Goal: Check status: Check status

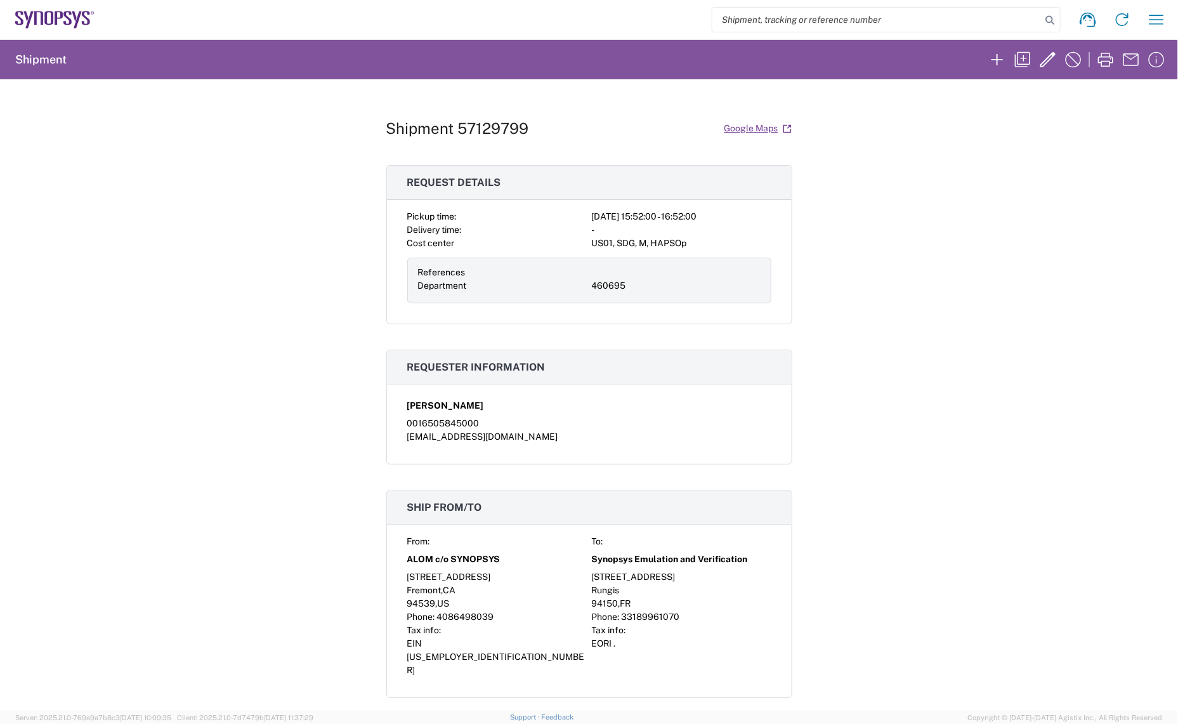
click at [772, 8] on input "search" at bounding box center [877, 20] width 329 height 24
paste input "56726853"
type input "56726853"
click at [776, 27] on input "search" at bounding box center [877, 20] width 329 height 24
paste input "56726853"
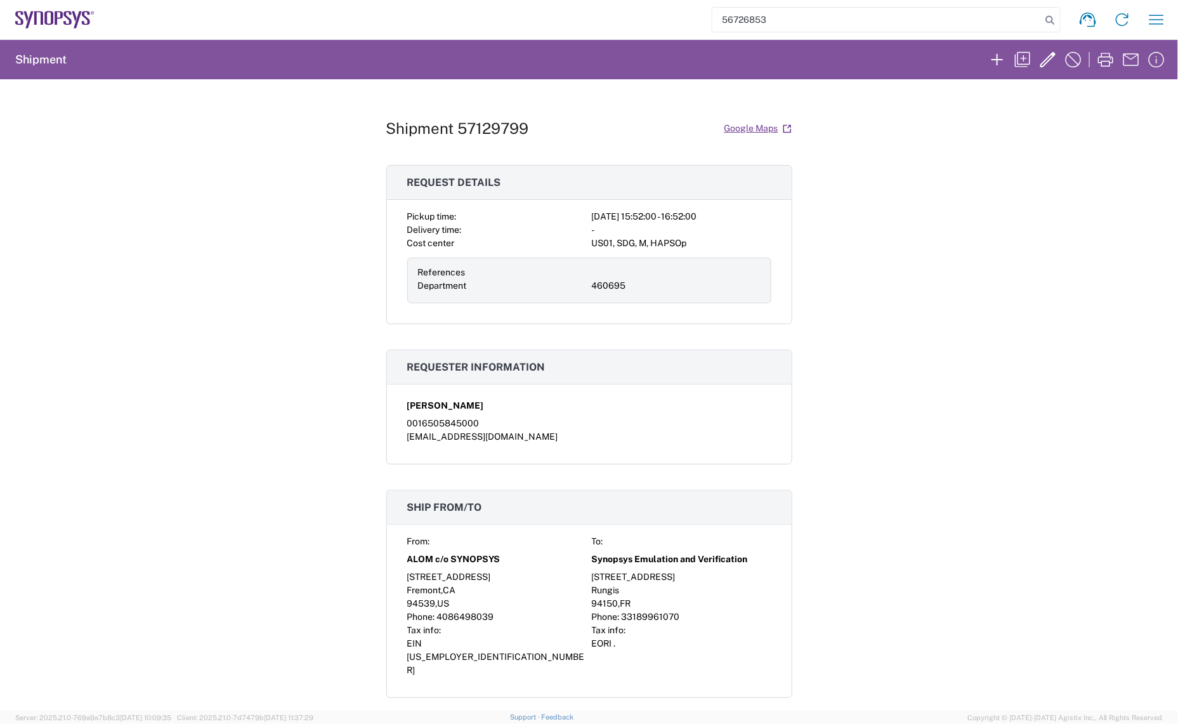
type input "56726853"
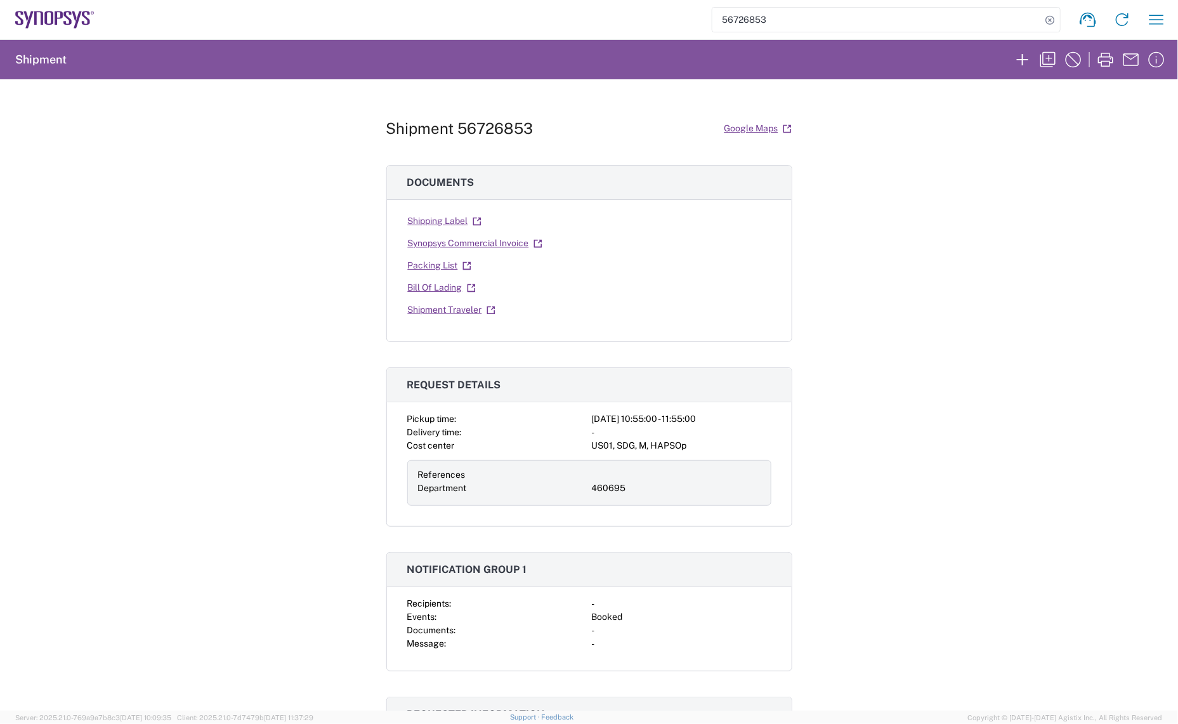
click at [987, 22] on input "56726853" at bounding box center [877, 20] width 329 height 24
click at [842, 19] on input "search" at bounding box center [877, 20] width 329 height 24
paste input "56726853"
type input "56726853"
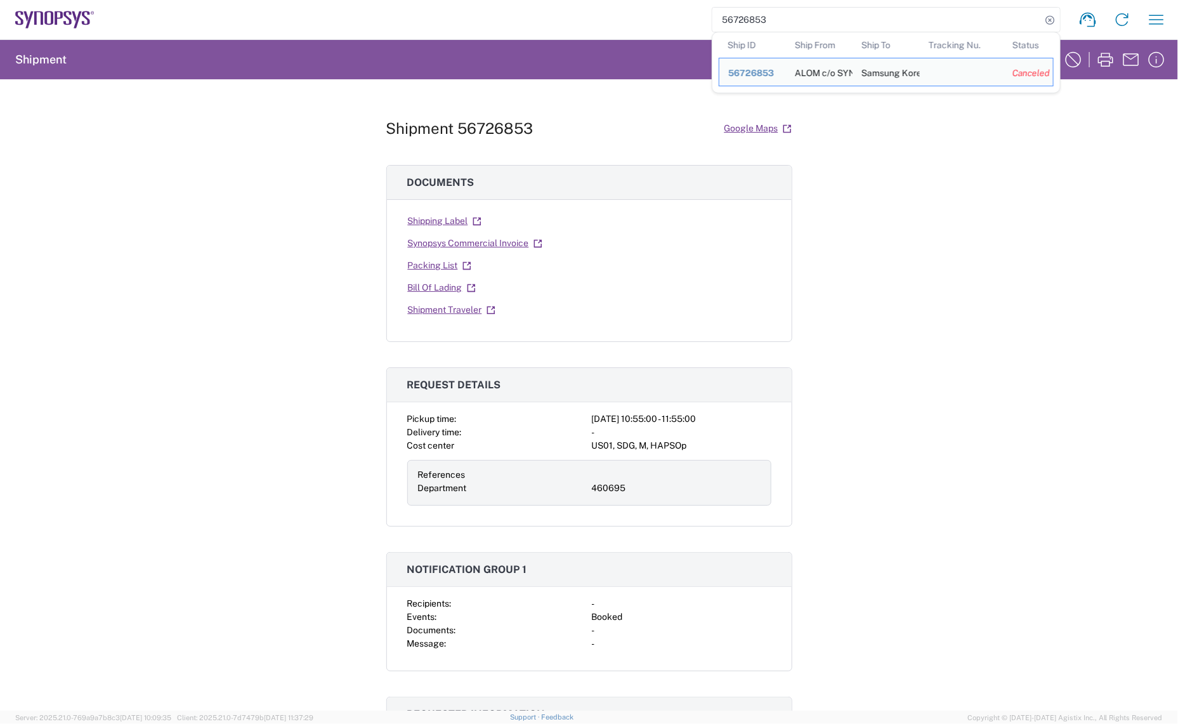
click at [73, 13] on icon at bounding box center [74, 16] width 4 height 11
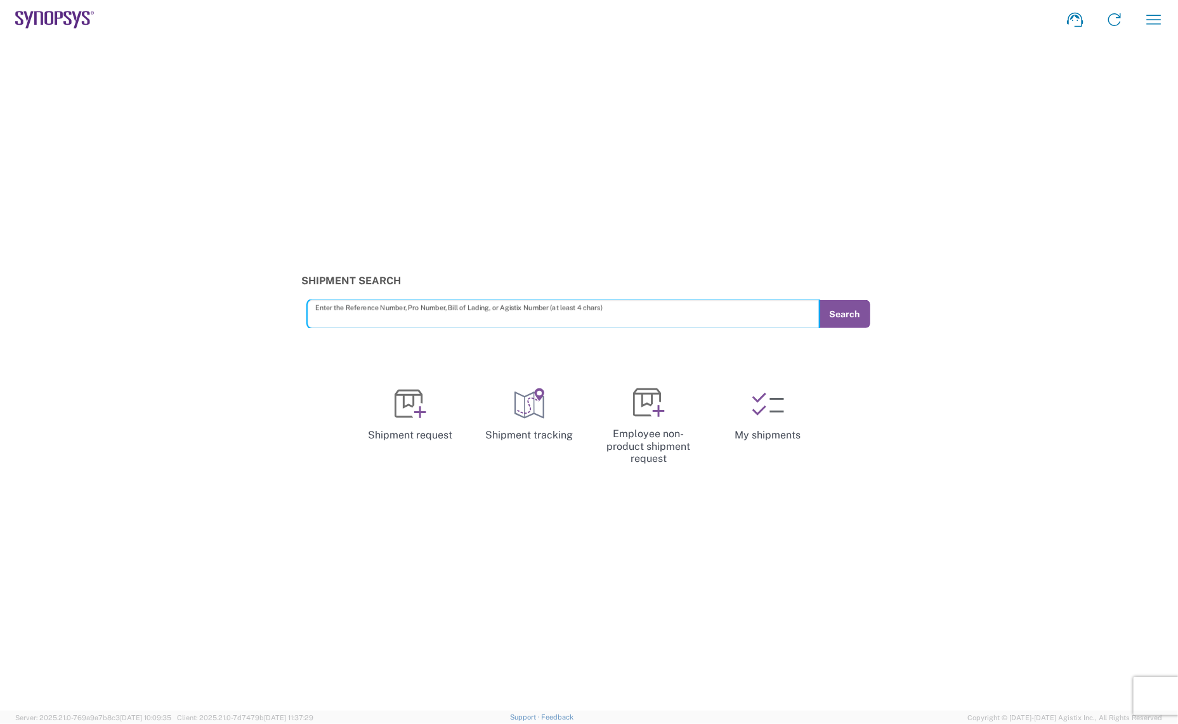
click at [510, 306] on input "text" at bounding box center [564, 314] width 498 height 22
click at [826, 317] on button "Search" at bounding box center [845, 314] width 52 height 28
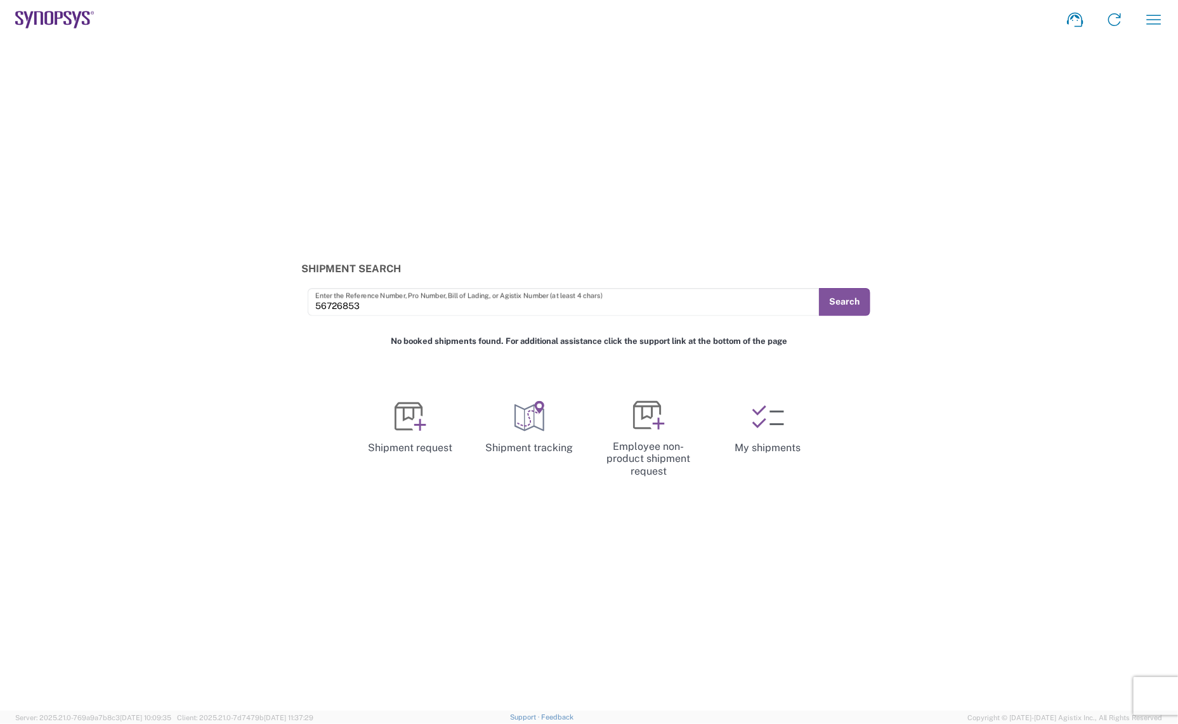
click at [924, 30] on div "Shipment request Shipment tracking Employee non-product shipment request My shi…" at bounding box center [634, 19] width 1079 height 30
drag, startPoint x: 403, startPoint y: 303, endPoint x: 230, endPoint y: 296, distance: 173.4
click at [230, 296] on div "Shipment Search 56726853 Enter the Reference Number, Pro Number, Bill of Lading…" at bounding box center [589, 289] width 1178 height 53
paste input "649328"
type input "56649328"
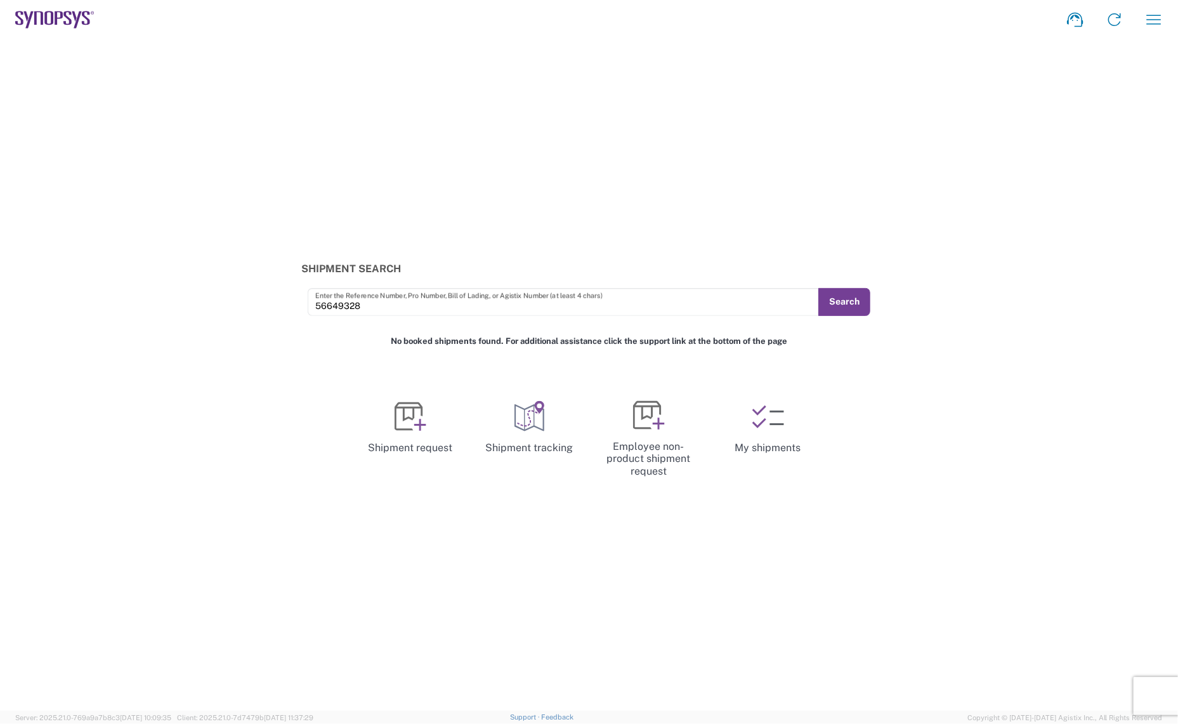
click at [855, 299] on button "Search" at bounding box center [845, 302] width 52 height 28
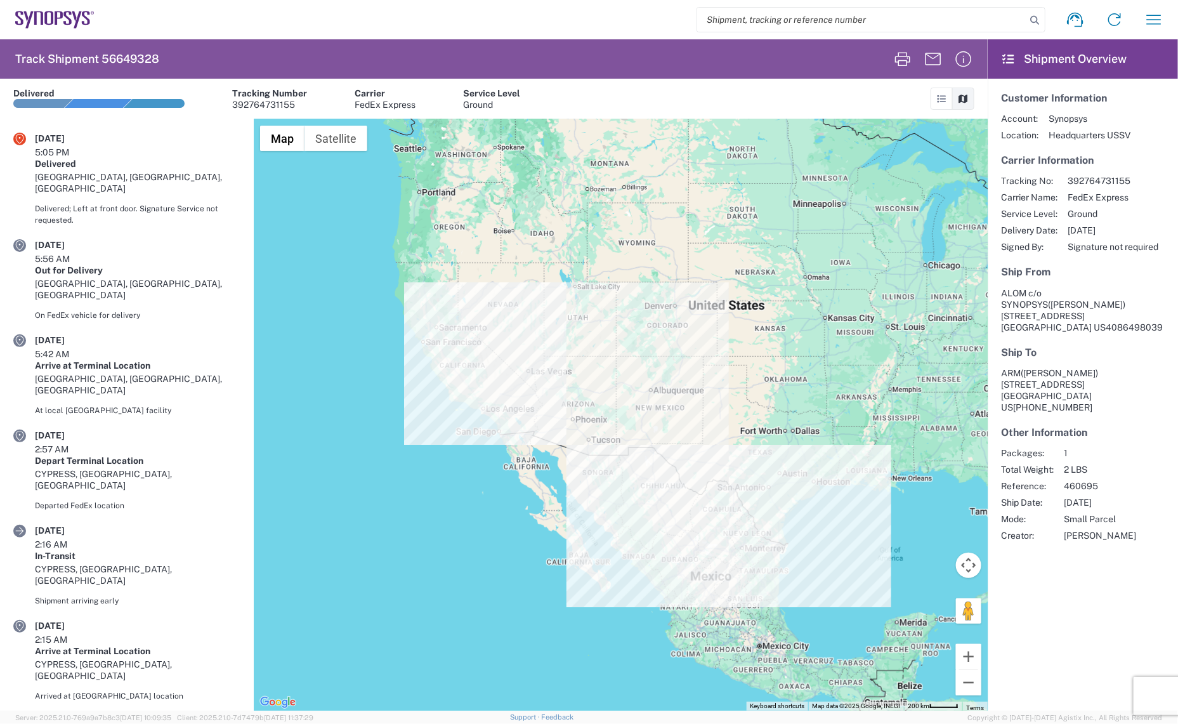
click at [905, 16] on input "search" at bounding box center [861, 20] width 329 height 24
click at [797, 16] on input "search" at bounding box center [861, 20] width 329 height 24
paste input "56649446"
type input "56649446"
